Goal: Task Accomplishment & Management: Manage account settings

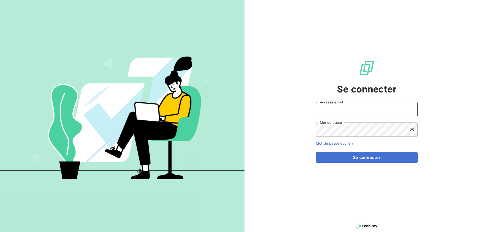
click at [343, 112] on input "Adresse email" at bounding box center [367, 109] width 102 height 14
type input "[EMAIL_ADDRESS][DOMAIN_NAME]"
click at [316, 152] on button "Se connecter" at bounding box center [367, 157] width 102 height 11
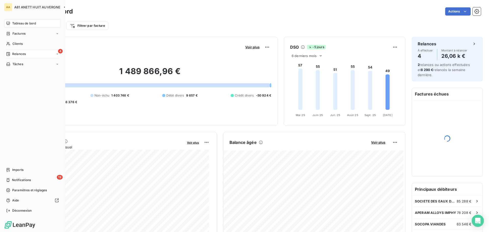
click at [26, 54] on div "4 Relances" at bounding box center [32, 54] width 57 height 8
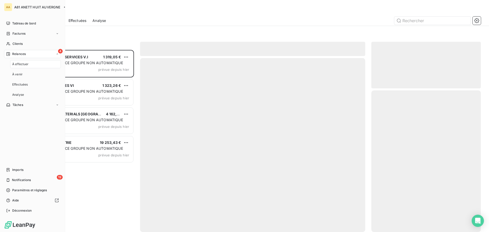
scroll to position [178, 106]
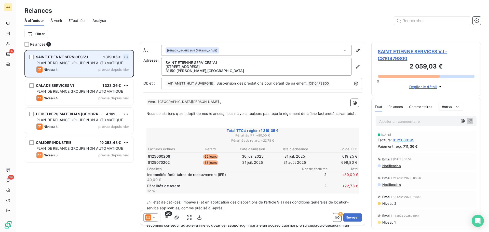
click at [126, 55] on html "AA 4 19 Relances À effectuer À venir Effectuées Analyse Filtrer Relances 4 SAIN…" at bounding box center [244, 116] width 489 height 232
click at [118, 76] on div "Passer cette action" at bounding box center [104, 76] width 46 height 8
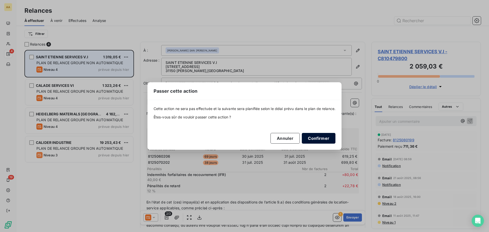
click at [315, 137] on button "Confirmer" at bounding box center [319, 138] width 34 height 11
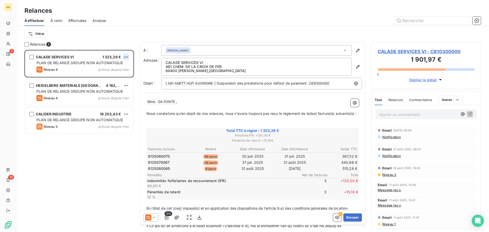
scroll to position [178, 106]
click at [124, 57] on html "AA 3 19 Relances À effectuer À venir Effectuées Analyse Filtrer Relances 3 CALA…" at bounding box center [244, 116] width 489 height 232
click at [107, 76] on div "Passer cette action" at bounding box center [104, 76] width 46 height 8
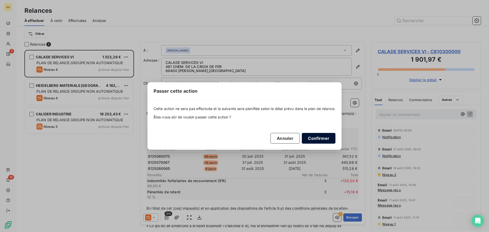
click at [325, 137] on button "Confirmer" at bounding box center [319, 138] width 34 height 11
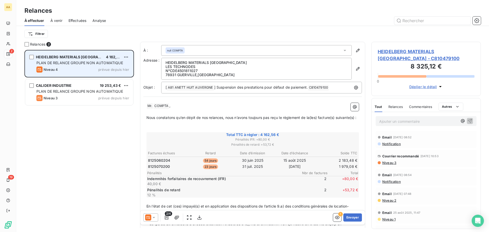
click at [130, 57] on div "HEIDELBERG MATERIALS FRANCE 4 162,56 € PLAN DE RELANCE GROUPE NON AUTOMATIQUE N…" at bounding box center [79, 64] width 108 height 26
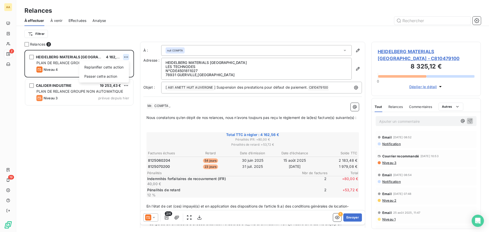
click at [127, 58] on html "AA 2 19 Relances À effectuer À venir Effectuées Analyse Filtrer Relances 2 HEID…" at bounding box center [244, 116] width 489 height 232
click at [115, 75] on div "Passer cette action" at bounding box center [104, 76] width 46 height 8
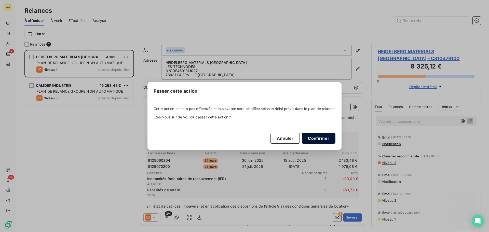
click at [326, 140] on button "Confirmer" at bounding box center [319, 138] width 34 height 11
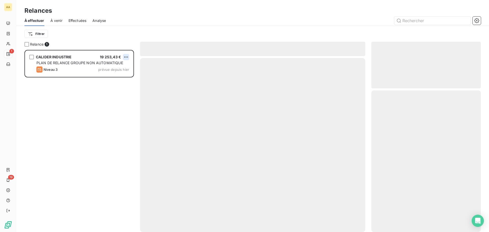
click at [125, 56] on html "AA 1 19 Relances À effectuer À venir Effectuées Analyse Filtrer Relance 1 CALID…" at bounding box center [244, 116] width 489 height 232
click at [118, 75] on div "Passer cette action" at bounding box center [104, 76] width 46 height 8
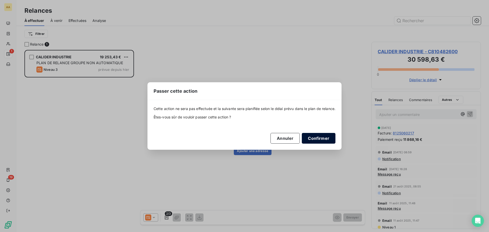
click at [331, 140] on button "Confirmer" at bounding box center [319, 138] width 34 height 11
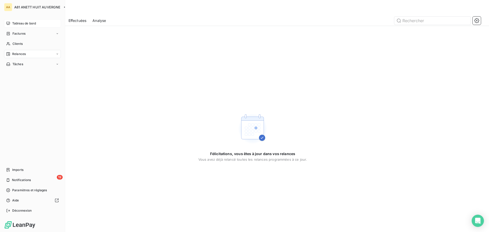
click at [22, 22] on span "Tableau de bord" at bounding box center [24, 23] width 24 height 5
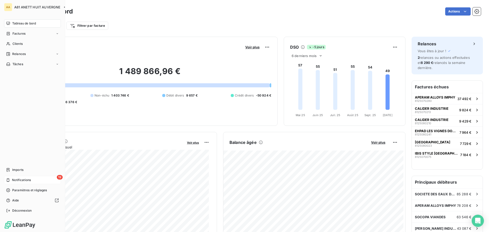
click at [29, 182] on span "Notifications" at bounding box center [21, 180] width 19 height 5
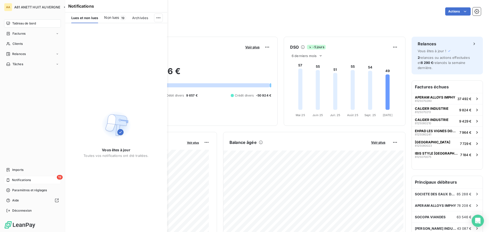
click at [26, 179] on span "Notifications" at bounding box center [21, 180] width 19 height 5
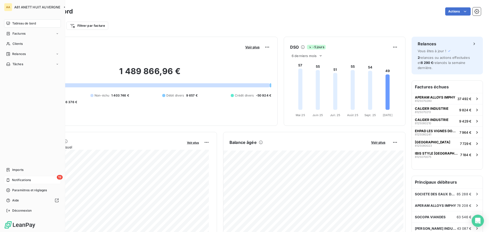
click at [32, 180] on div "19 Notifications" at bounding box center [32, 180] width 57 height 8
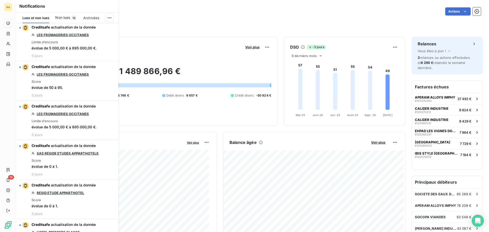
scroll to position [740, 0]
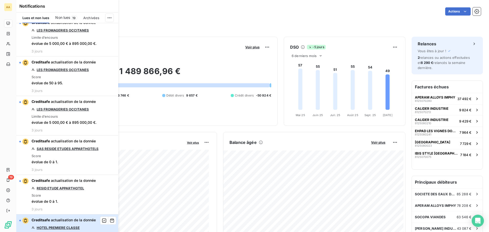
click at [61, 218] on div "Creditsafe actualisation de la donnée HOTEL PREMIERE CLASSE Liquidation (SIRET:…" at bounding box center [64, 232] width 64 height 28
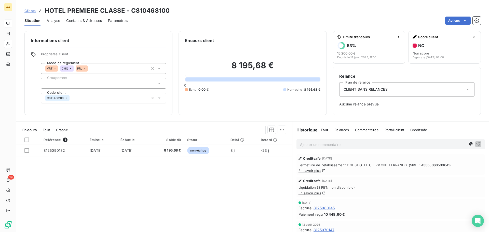
click at [315, 193] on link "En savoir plus" at bounding box center [310, 193] width 23 height 4
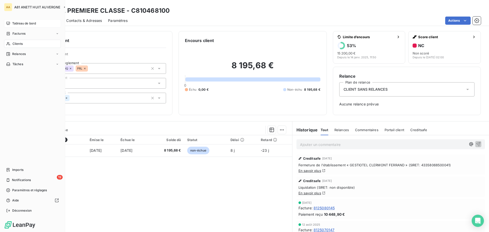
click at [18, 21] on span "Tableau de bord" at bounding box center [24, 23] width 24 height 5
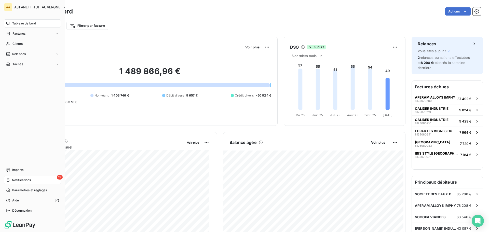
click at [24, 182] on span "Notifications" at bounding box center [21, 180] width 19 height 5
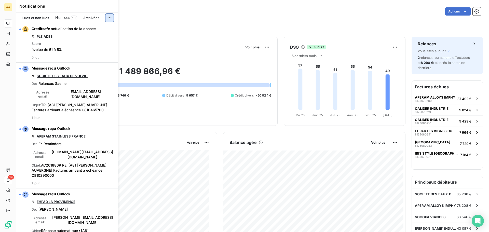
click at [109, 15] on html "AA 19 Tableau de bord Actions Filtrer par client Filtrer par facture Encours cl…" at bounding box center [244, 116] width 489 height 232
click at [99, 37] on div "Tout archiver et marquer comme lu" at bounding box center [75, 38] width 71 height 8
click at [113, 16] on html "AA 19 Tableau de bord Actions Filtrer par client Filtrer par facture Encours cl…" at bounding box center [244, 116] width 489 height 232
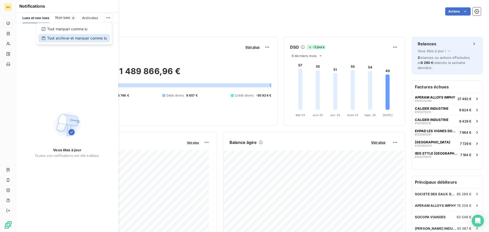
click at [93, 39] on div "Tout archiver et marquer comme lu" at bounding box center [73, 38] width 71 height 8
click at [143, 14] on div "Actions" at bounding box center [280, 11] width 402 height 8
